Goal: Transaction & Acquisition: Purchase product/service

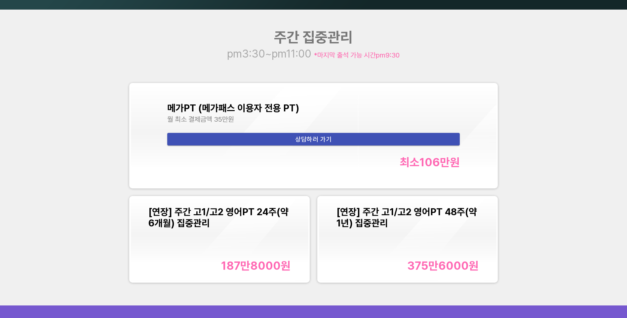
scroll to position [991, 0]
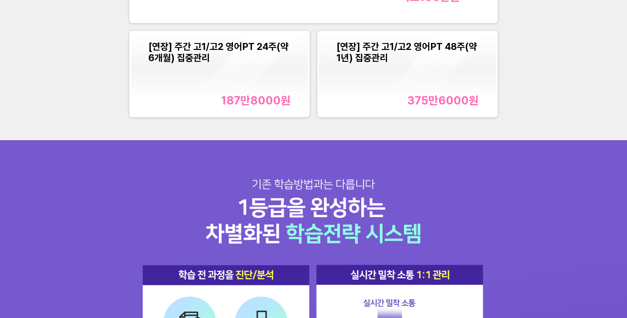
click at [225, 71] on div "[연장] 주간 고1/고2 영어PT 24주(약 6개월) 집중관리 187만8000 원" at bounding box center [219, 74] width 142 height 66
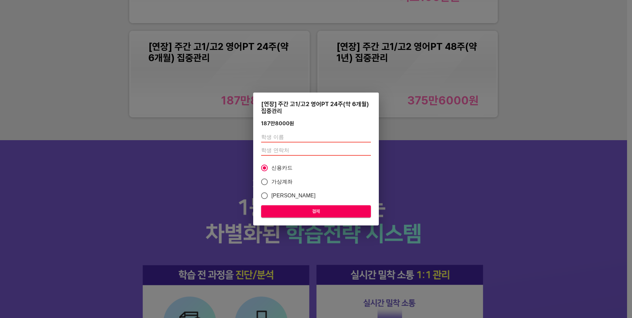
click at [301, 137] on input "text" at bounding box center [316, 137] width 110 height 11
type input "[PERSON_NAME]"
click at [292, 152] on input "number" at bounding box center [316, 150] width 110 height 11
click at [367, 149] on input "1090549118" at bounding box center [316, 150] width 110 height 11
click at [367, 149] on input "1090549119" at bounding box center [316, 150] width 110 height 11
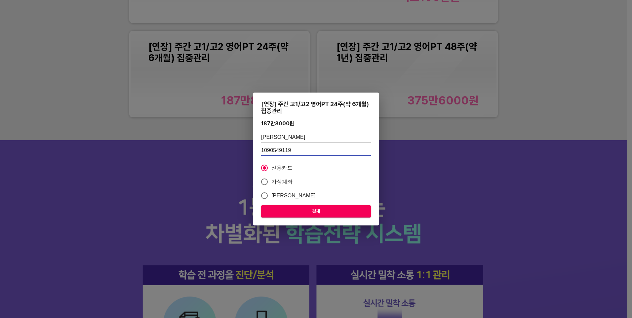
drag, startPoint x: 295, startPoint y: 150, endPoint x: 287, endPoint y: 145, distance: 9.0
click at [294, 149] on input "1090549119" at bounding box center [316, 150] width 110 height 11
type input "1"
type input "01090549117"
click at [300, 211] on span "결제" at bounding box center [315, 211] width 99 height 8
